Goal: Find specific page/section: Find specific page/section

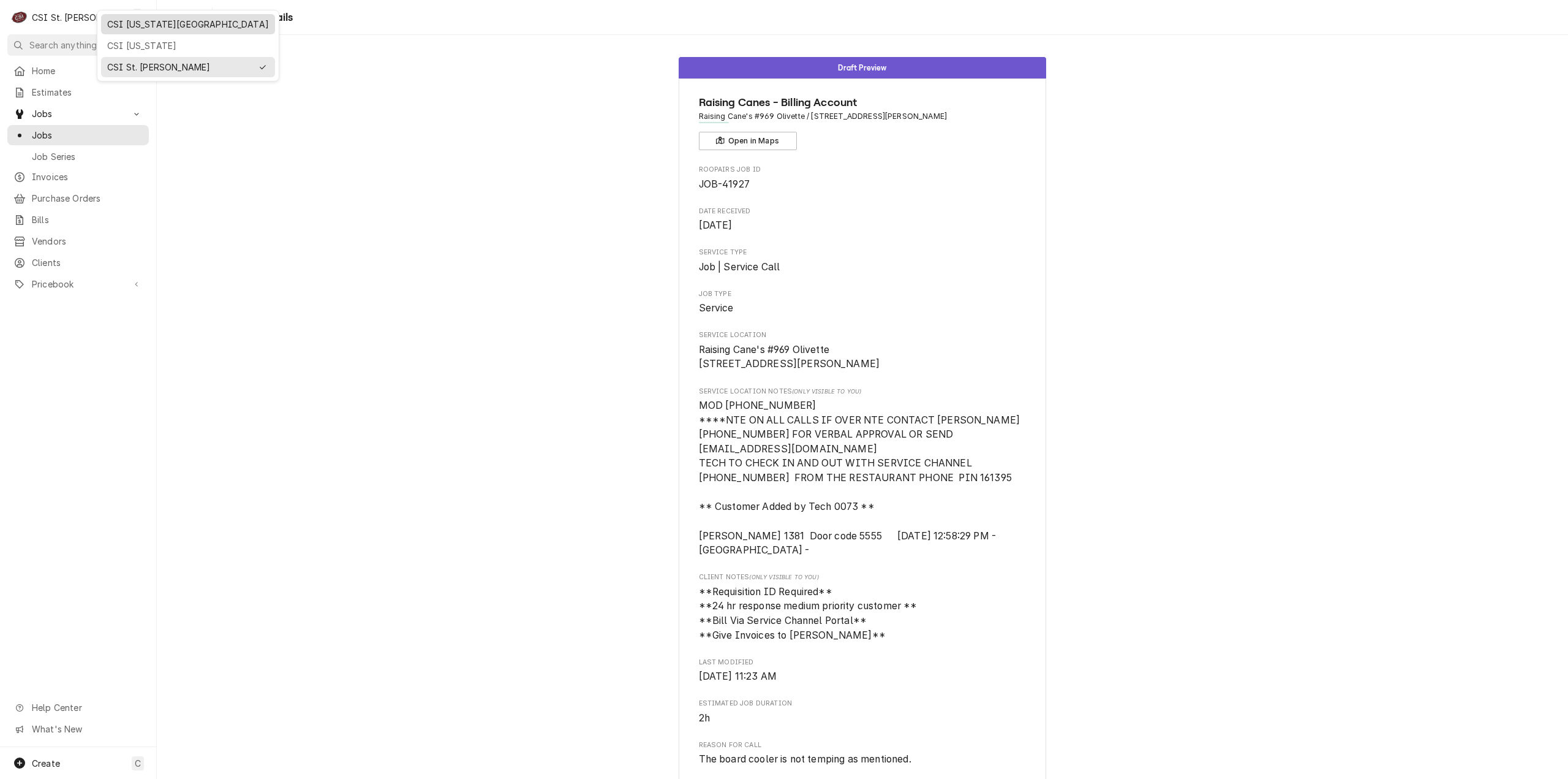
scroll to position [572, 0]
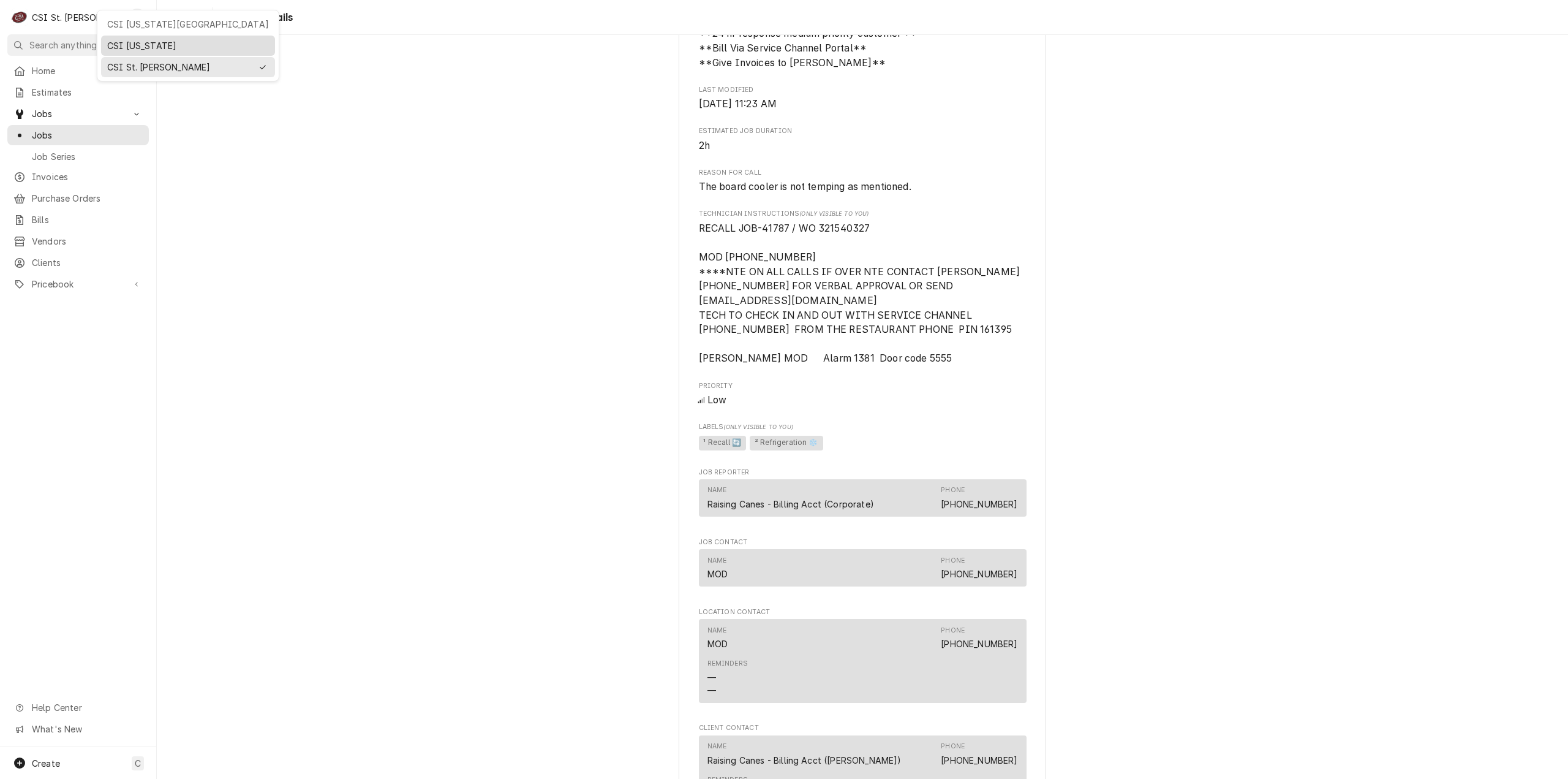
click at [132, 43] on div "CSI [US_STATE]" at bounding box center [187, 46] width 161 height 13
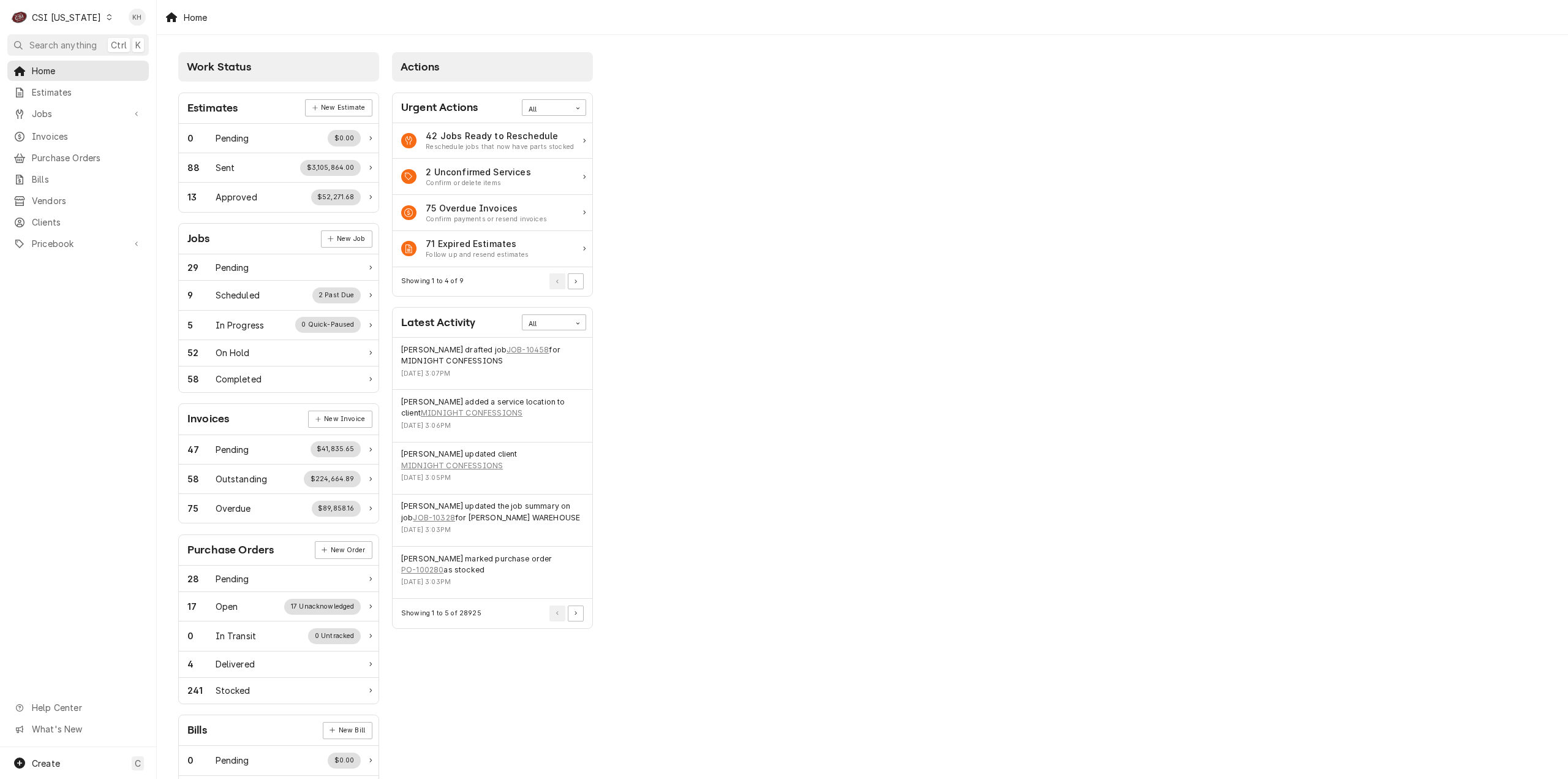
click at [99, 45] on button "Search anything Ctrl K" at bounding box center [78, 44] width 142 height 21
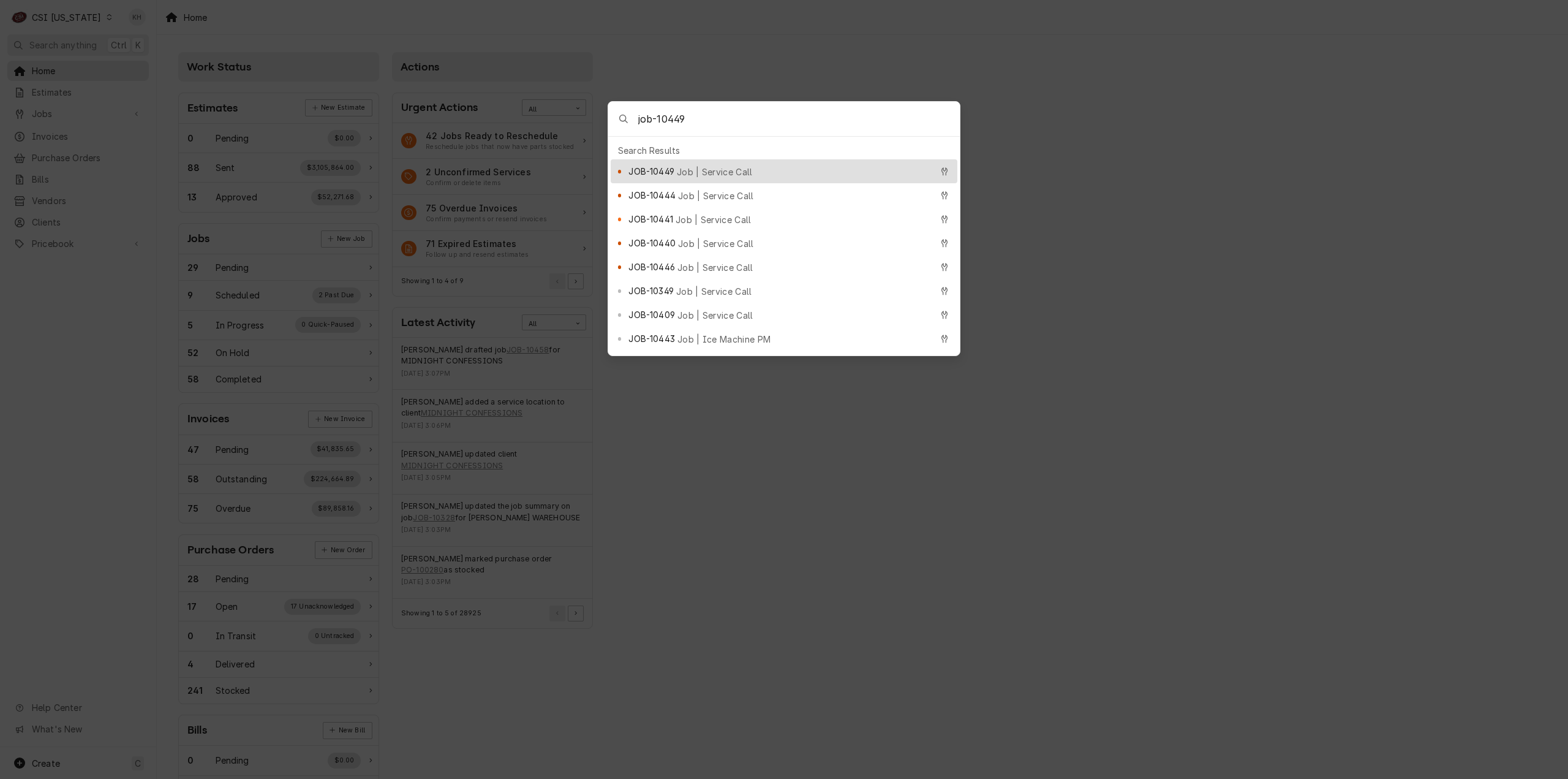
type input "job-10449"
click at [678, 164] on div "JOB-10449 Job | Service Call" at bounding box center [780, 171] width 302 height 14
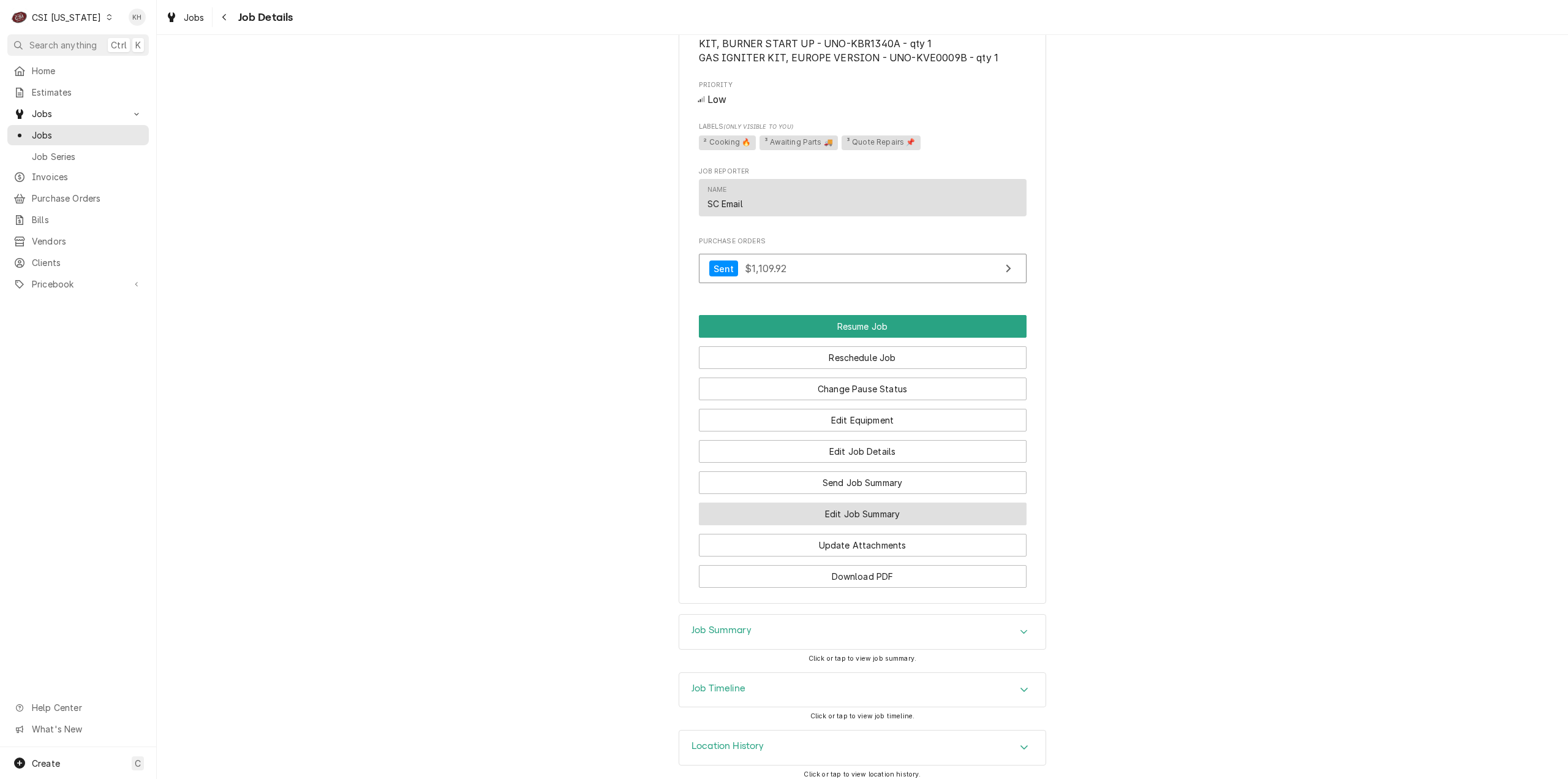
scroll to position [1593, 0]
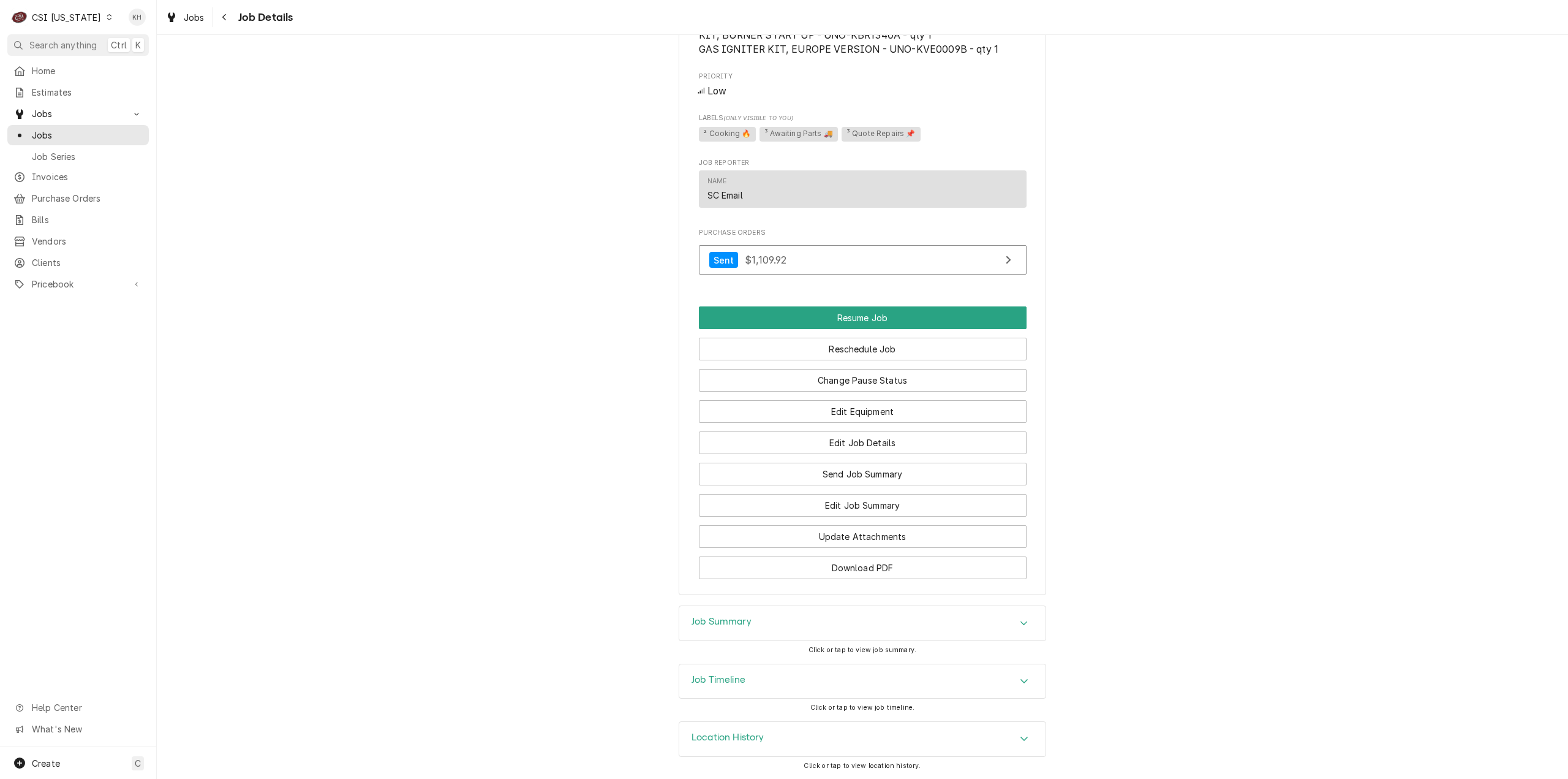
click at [753, 680] on div "Job Timeline" at bounding box center [862, 680] width 366 height 34
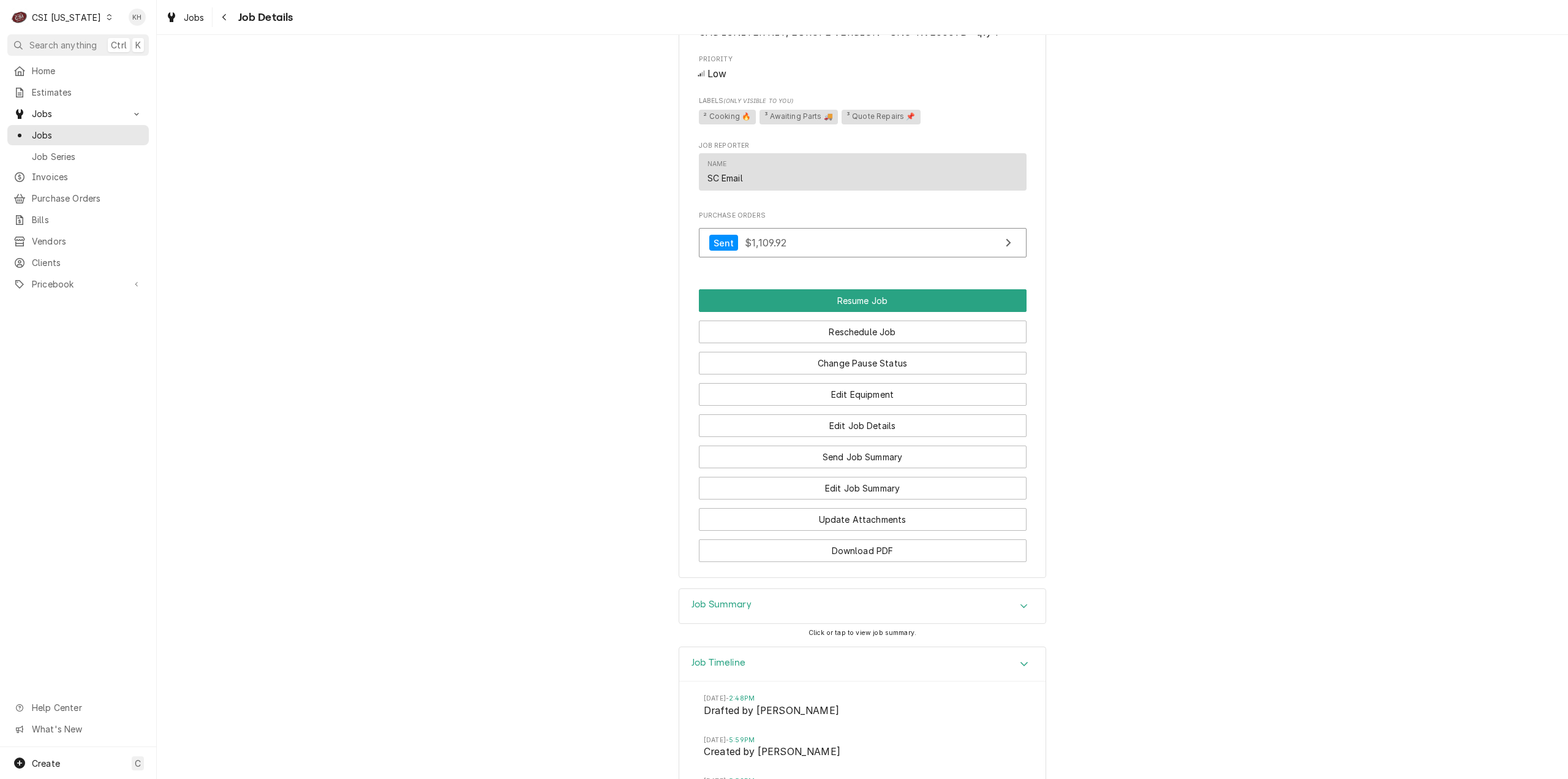
scroll to position [1803, 0]
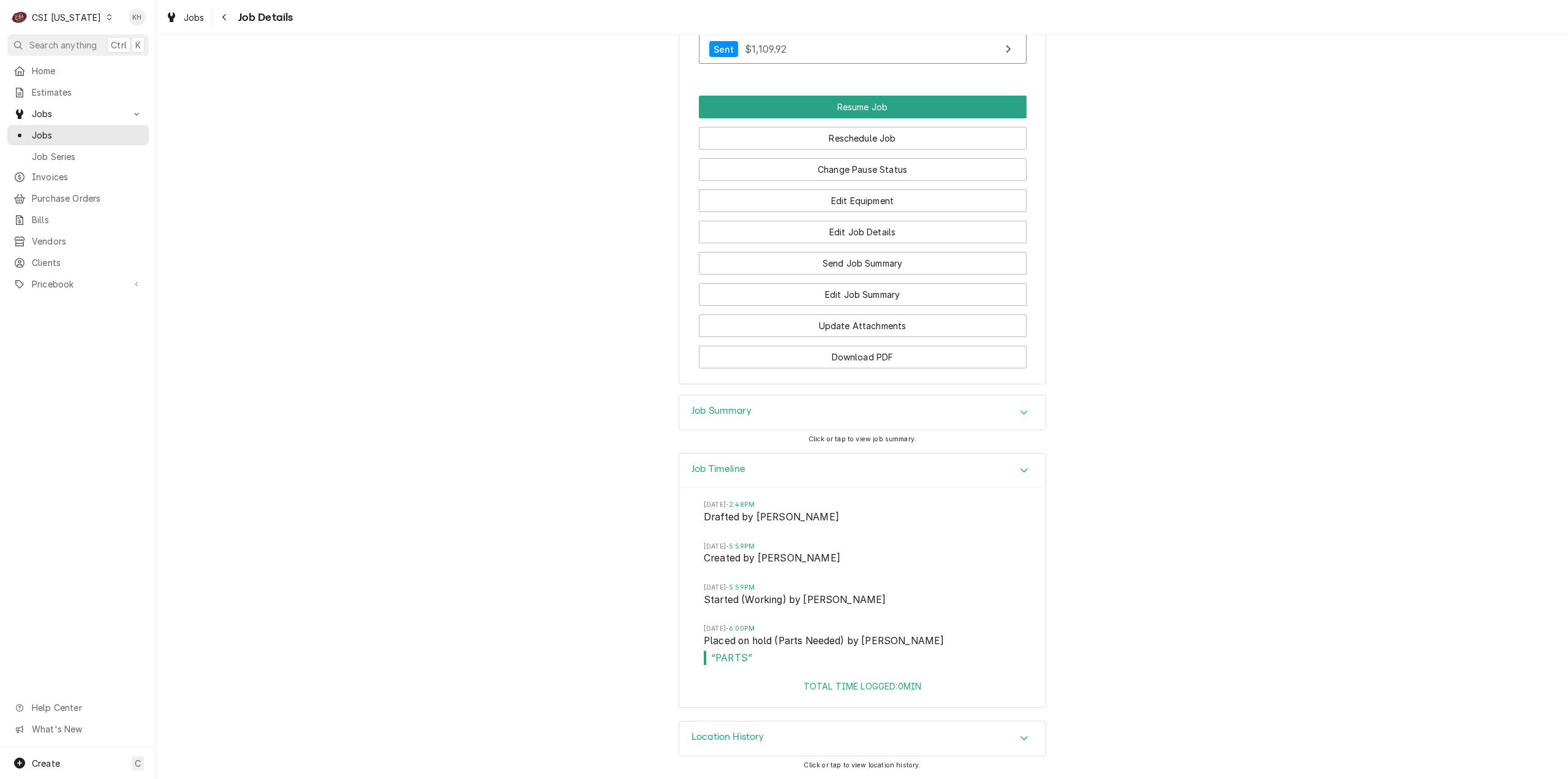
click at [772, 414] on div "Job Summary" at bounding box center [862, 412] width 366 height 34
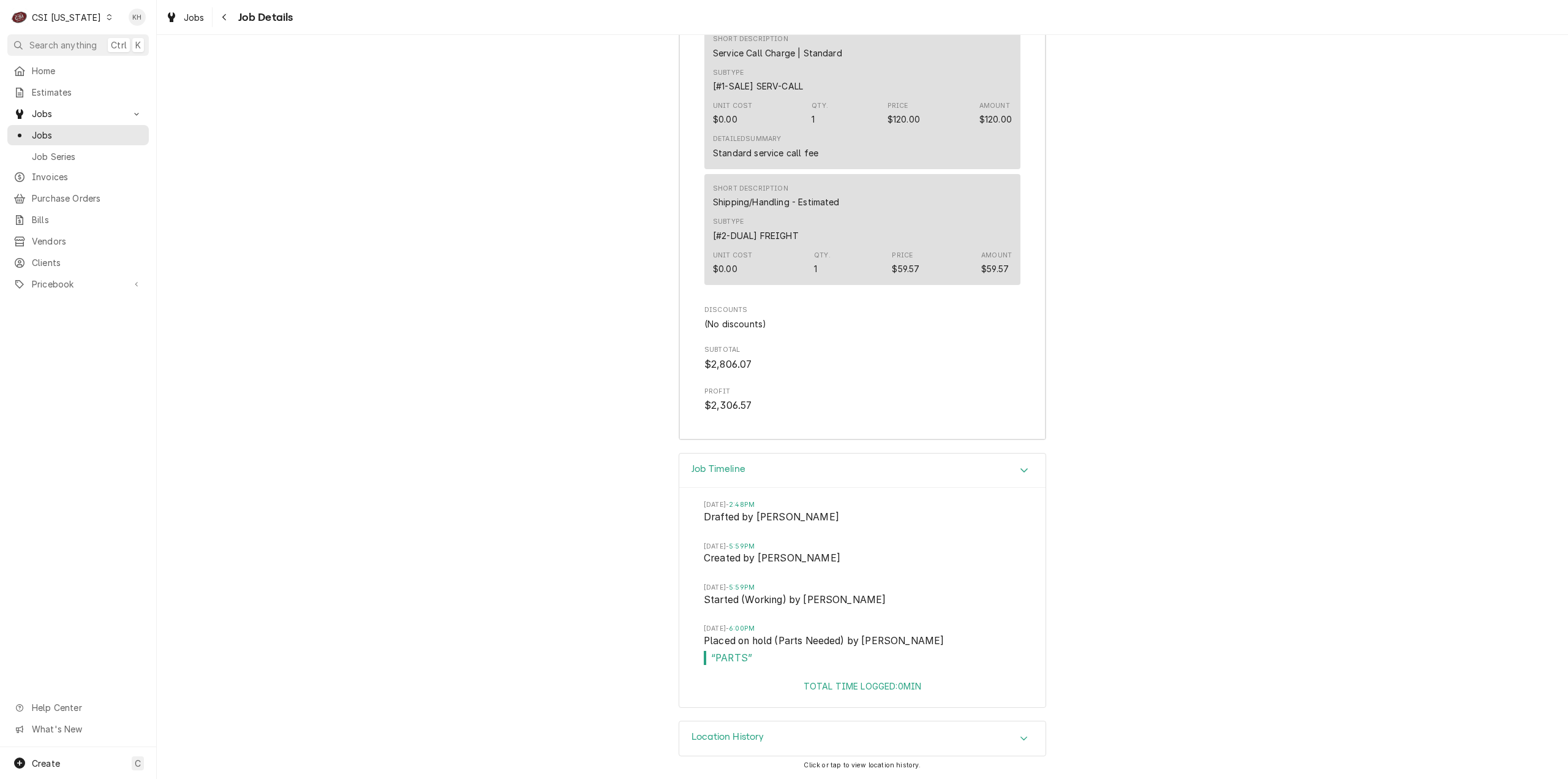
scroll to position [3641, 0]
